Goal: Go to known website: Access a specific website the user already knows

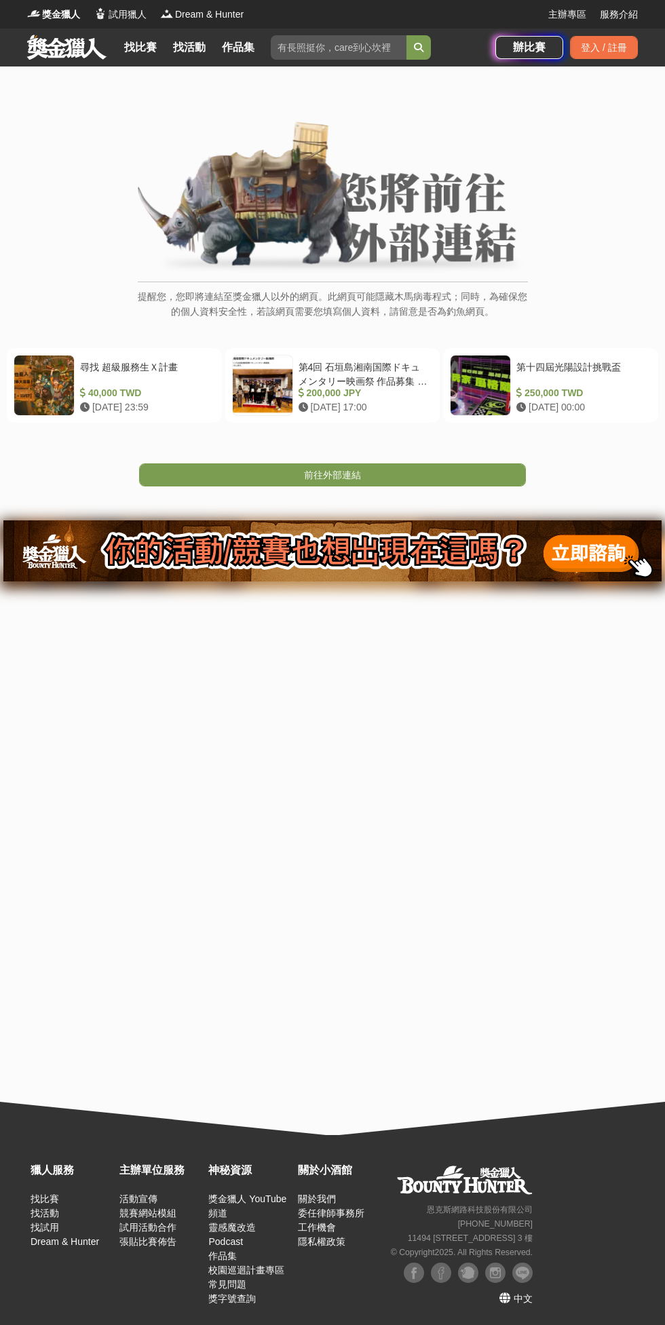
click at [356, 474] on span "前往外部連結" at bounding box center [332, 474] width 57 height 11
